Goal: Task Accomplishment & Management: Use online tool/utility

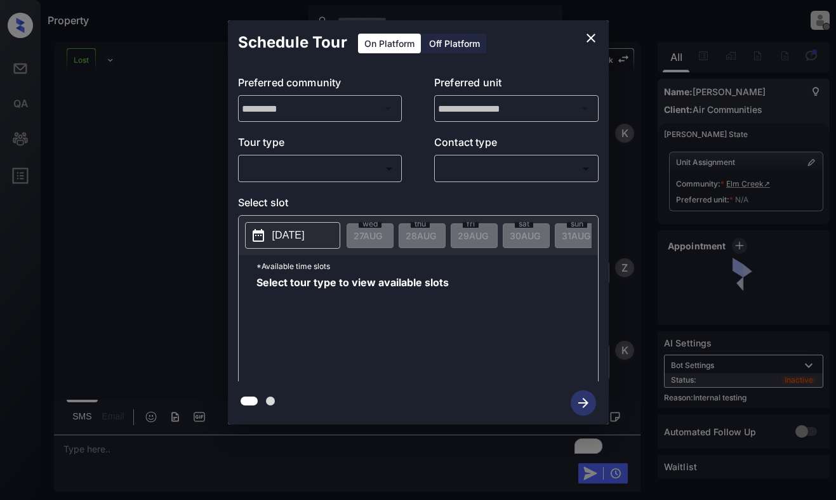
scroll to position [5936, 0]
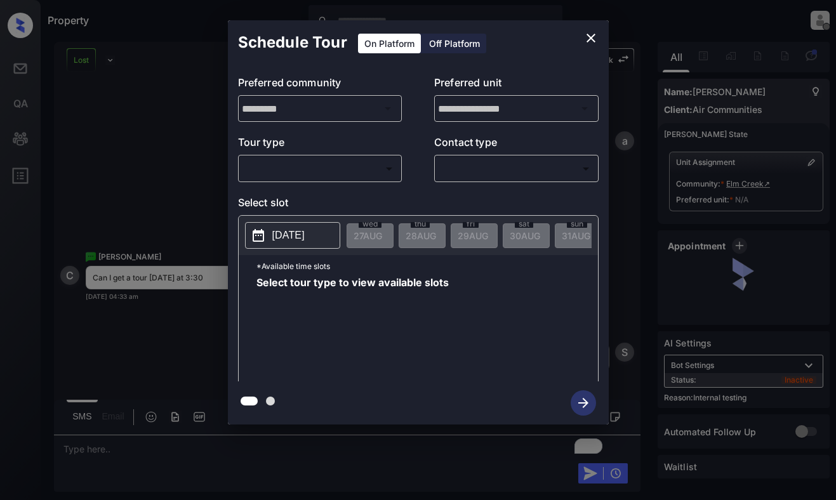
click at [358, 176] on body "Property [PERSON_NAME] Offline Set yourself online Set yourself on break Profil…" at bounding box center [418, 250] width 836 height 500
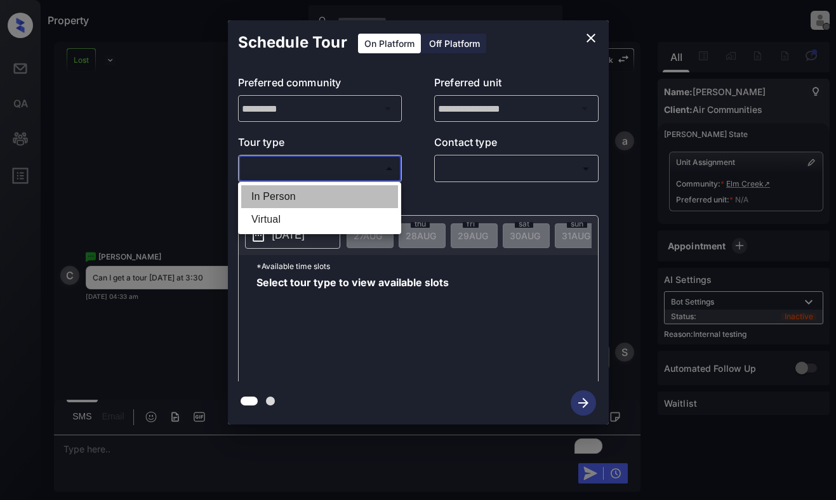
click at [357, 190] on li "In Person" at bounding box center [319, 196] width 157 height 23
type input "********"
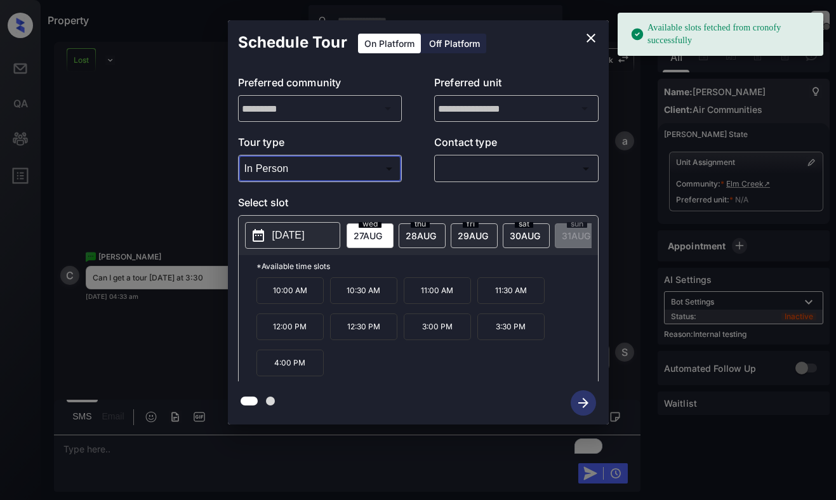
click at [303, 237] on p "2025-08-27" at bounding box center [288, 235] width 32 height 15
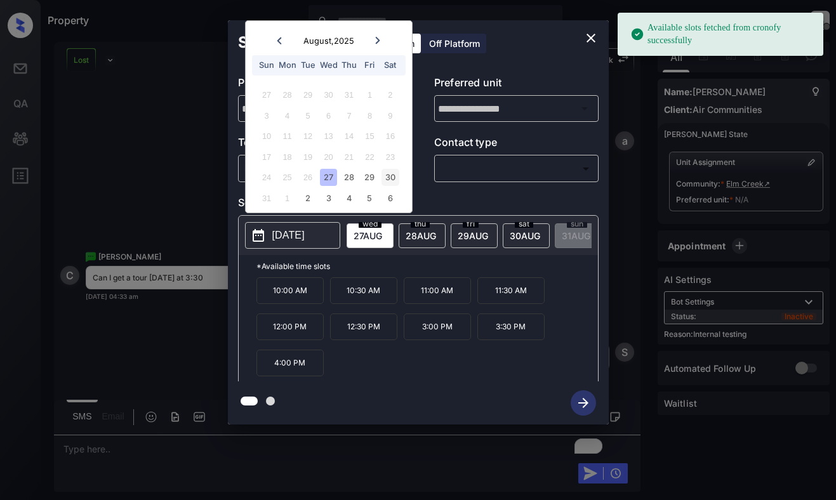
click at [389, 179] on div "30" at bounding box center [389, 177] width 17 height 17
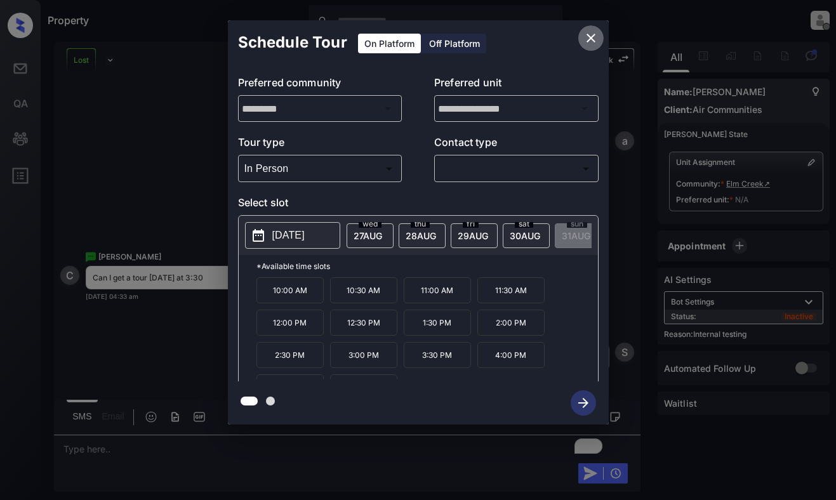
click at [591, 39] on icon "close" at bounding box center [590, 37] width 15 height 15
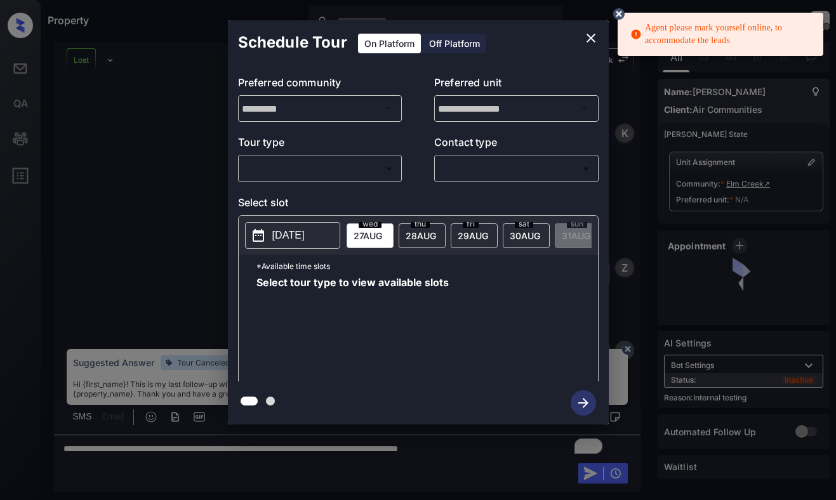
scroll to position [5936, 0]
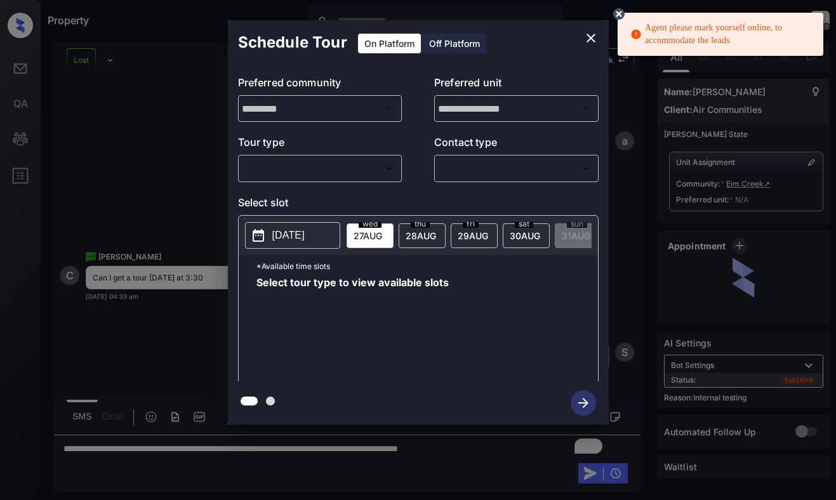
click at [371, 154] on p "Tour type" at bounding box center [320, 145] width 164 height 20
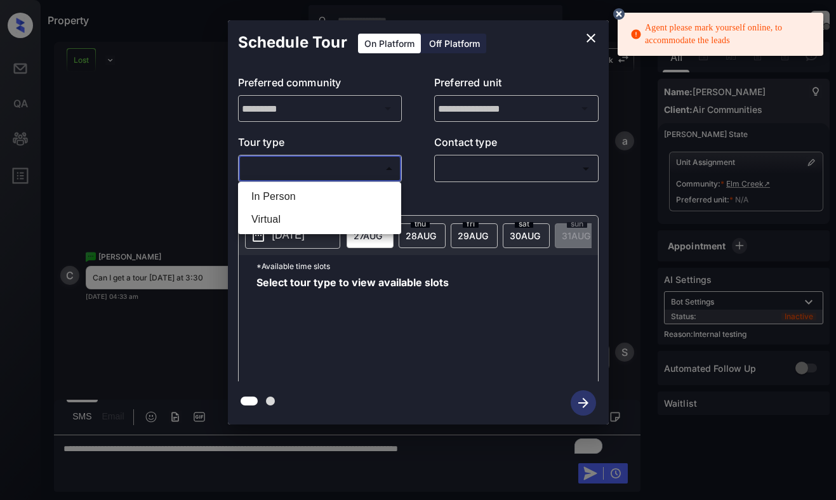
click at [371, 166] on body "Agent please mark yourself online, to accommodate the leads Property Dominic Ce…" at bounding box center [418, 250] width 836 height 500
click at [588, 39] on div at bounding box center [418, 250] width 836 height 500
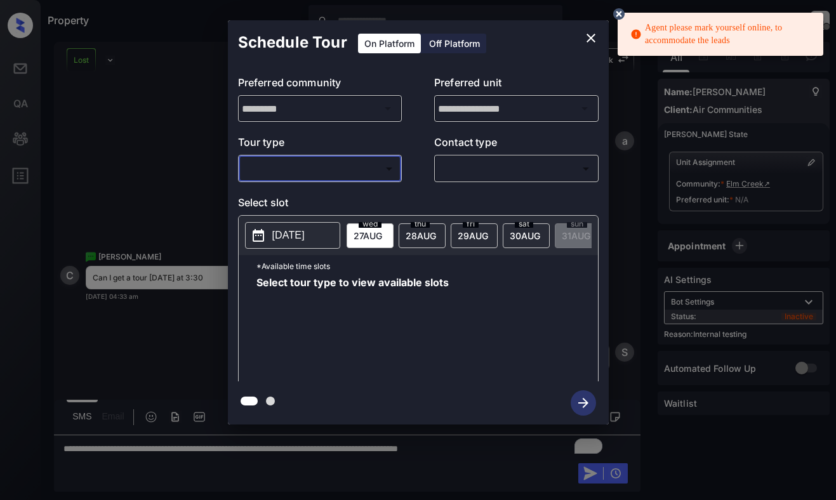
click at [586, 34] on icon "close" at bounding box center [590, 37] width 15 height 15
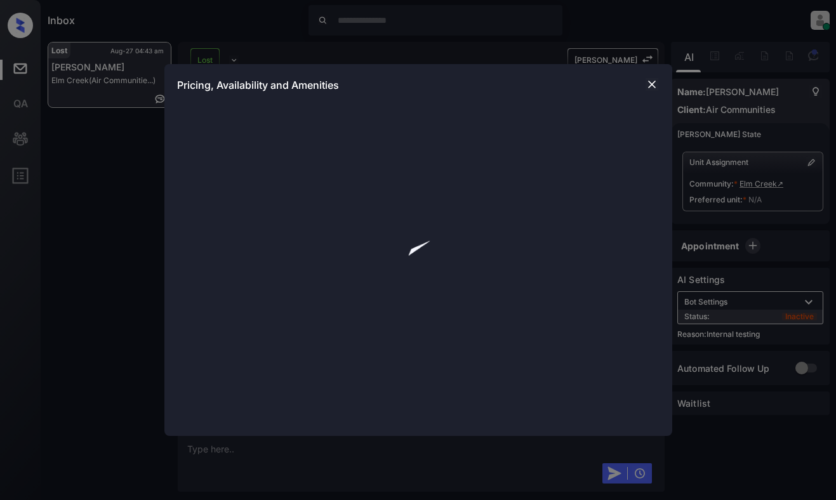
scroll to position [6602, 0]
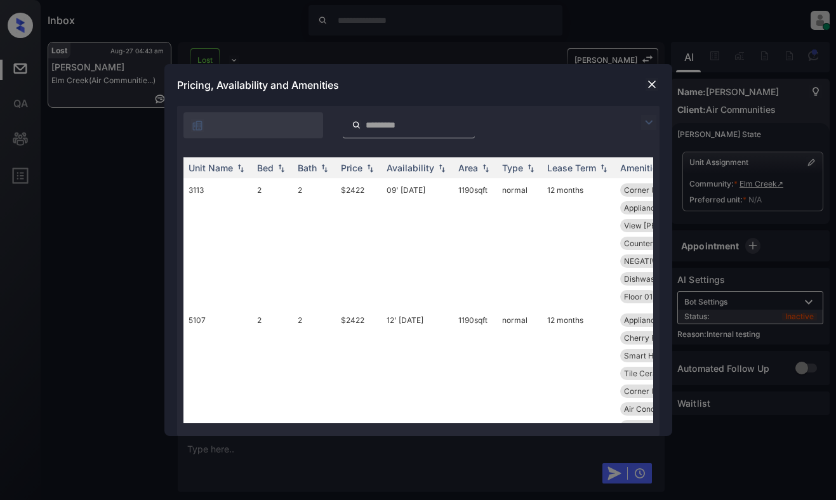
click at [644, 128] on img at bounding box center [648, 122] width 15 height 15
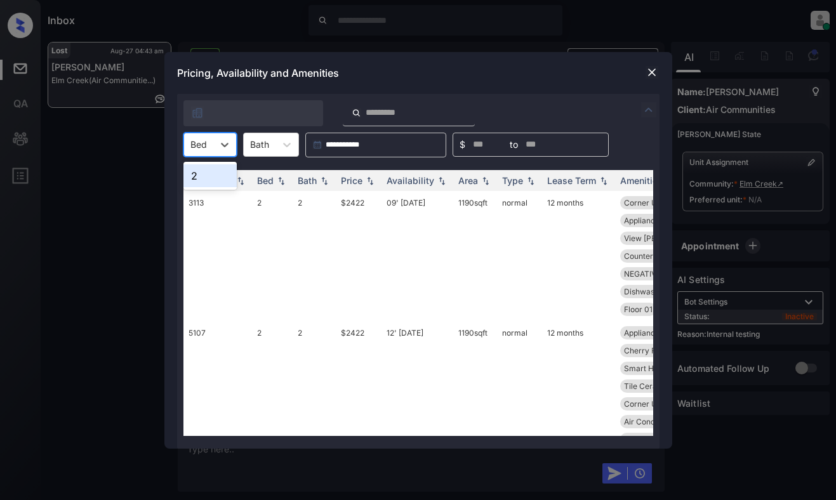
click at [207, 145] on div "Bed" at bounding box center [198, 144] width 29 height 18
click at [208, 175] on div "2" at bounding box center [209, 175] width 53 height 23
click at [370, 181] on img at bounding box center [370, 180] width 13 height 9
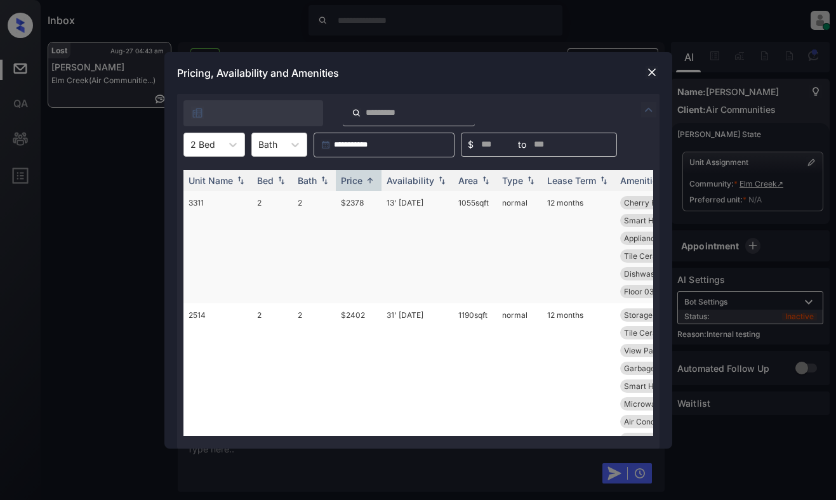
click at [364, 218] on td "$2378" at bounding box center [359, 247] width 46 height 112
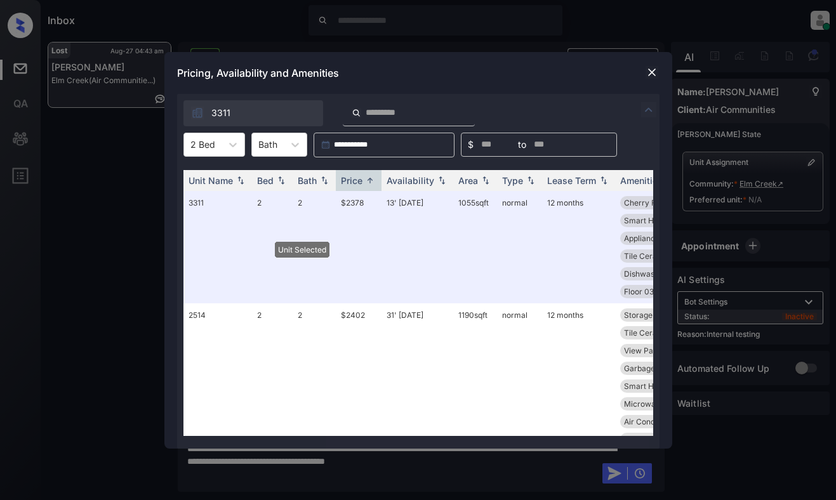
click at [647, 69] on img at bounding box center [651, 72] width 13 height 13
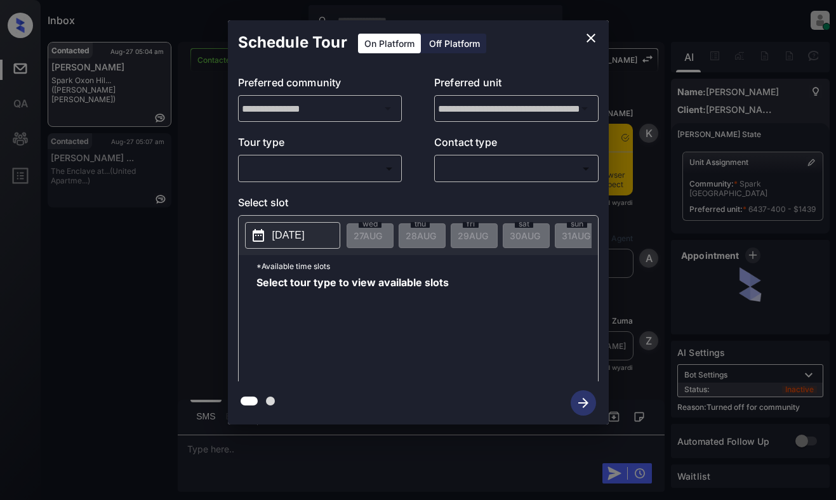
scroll to position [1086, 0]
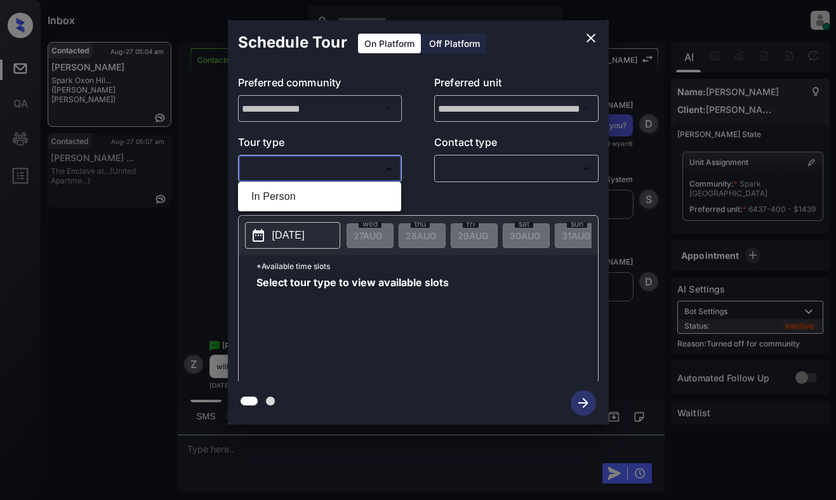
click at [338, 169] on body "Inbox Dominic Ceralde Online Set yourself offline Set yourself on break Profile…" at bounding box center [418, 250] width 836 height 500
click at [343, 195] on li "In Person" at bounding box center [319, 196] width 157 height 23
type input "********"
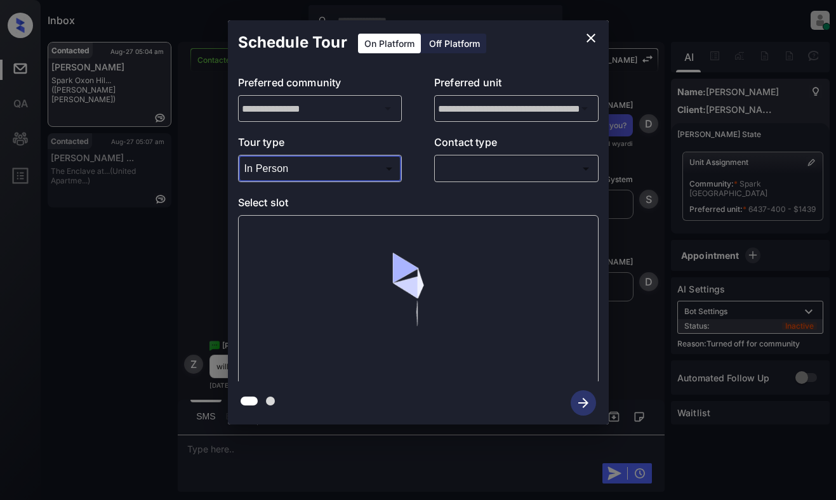
click at [469, 162] on body "Inbox Dominic Ceralde Online Set yourself offline Set yourself on break Profile…" at bounding box center [418, 250] width 836 height 500
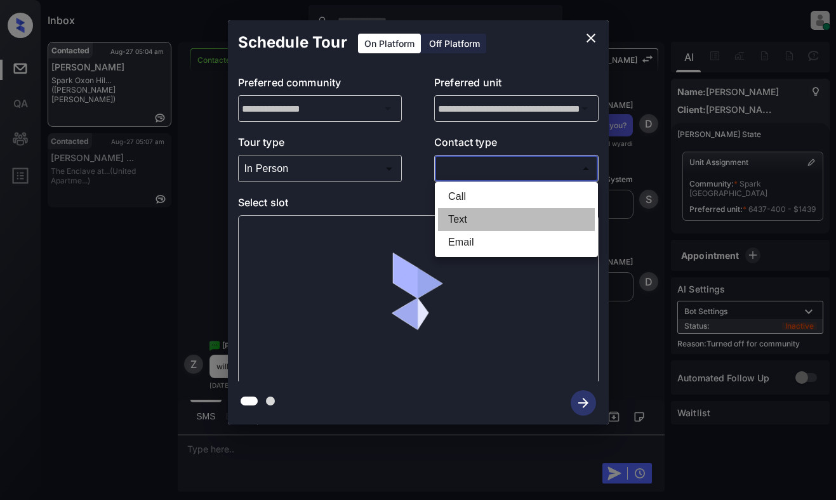
click at [497, 218] on li "Text" at bounding box center [516, 219] width 157 height 23
type input "****"
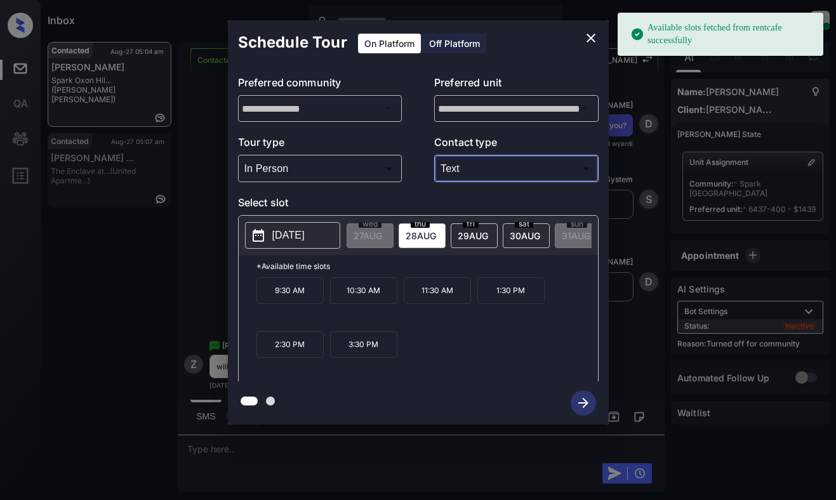
click at [305, 233] on p "2025-08-28" at bounding box center [288, 235] width 32 height 15
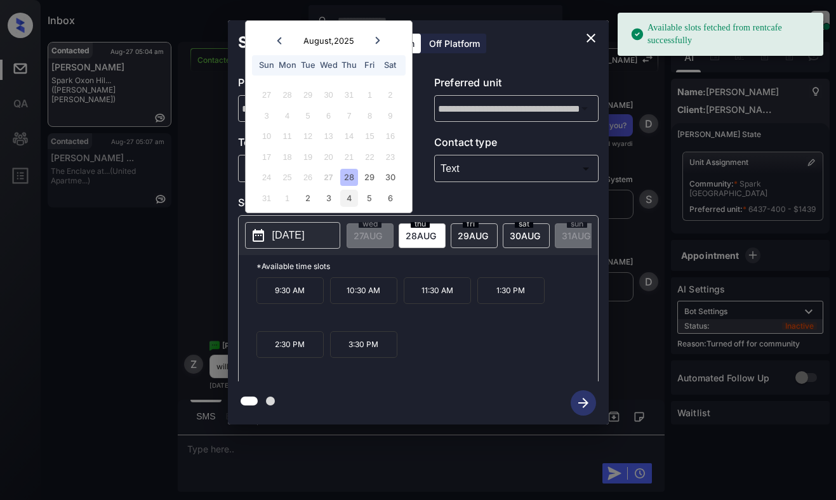
click at [355, 200] on div "4" at bounding box center [348, 198] width 17 height 17
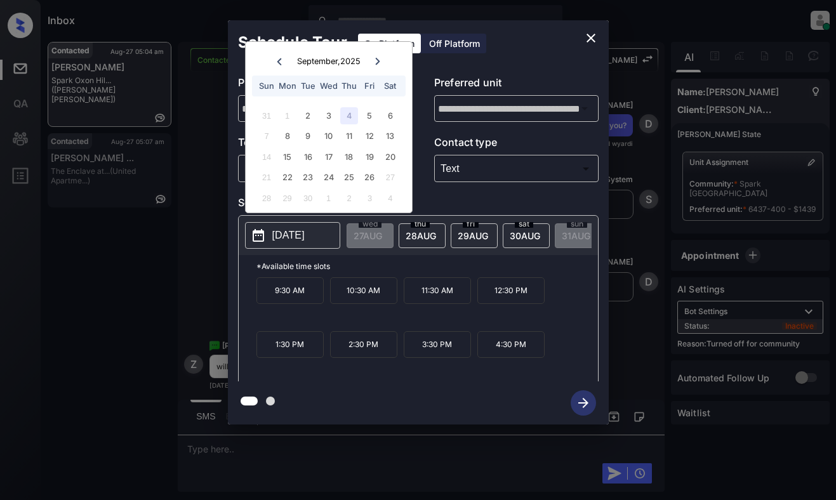
click at [591, 37] on icon "close" at bounding box center [590, 38] width 9 height 9
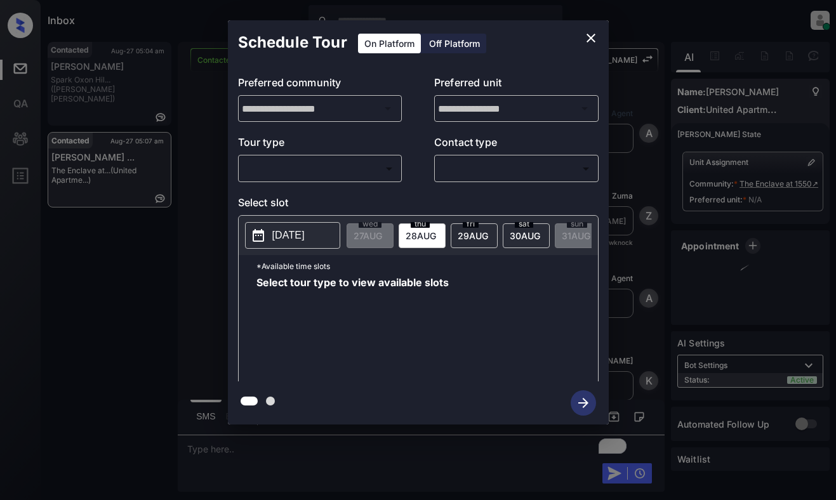
scroll to position [2261, 0]
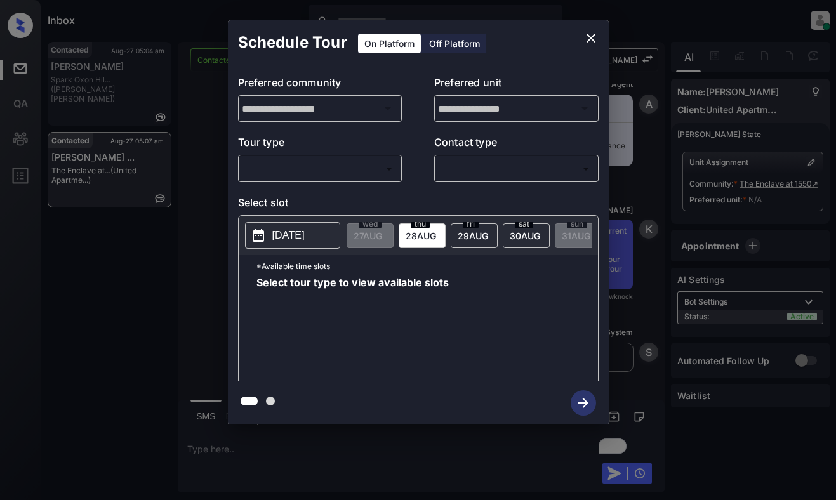
click at [385, 171] on body "Inbox [PERSON_NAME] Online Set yourself offline Set yourself on break Profile S…" at bounding box center [418, 250] width 836 height 500
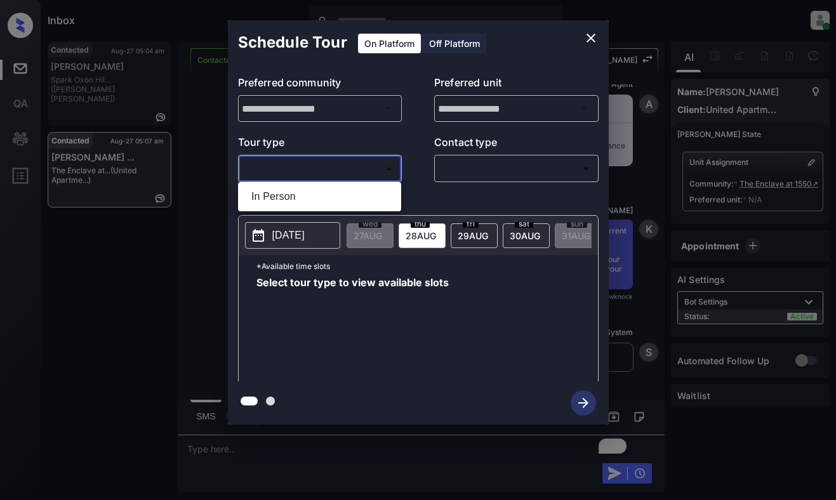
click at [587, 34] on div at bounding box center [418, 250] width 836 height 500
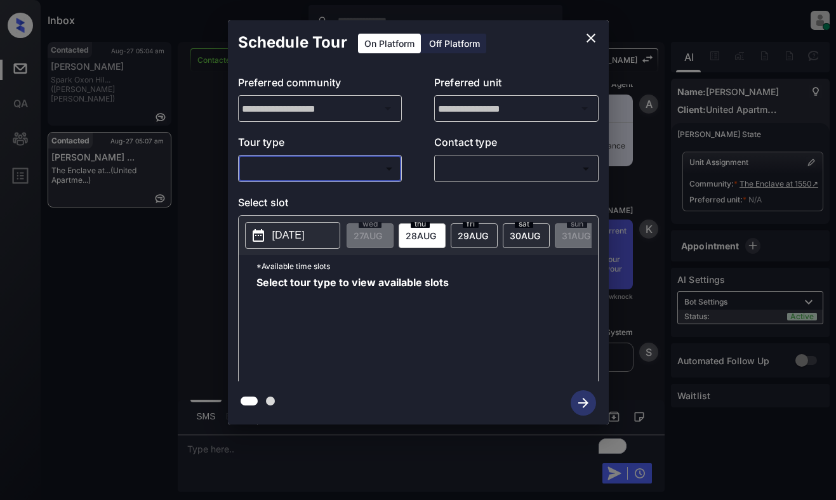
click at [589, 37] on icon "close" at bounding box center [590, 38] width 9 height 9
